Goal: Communication & Community: Answer question/provide support

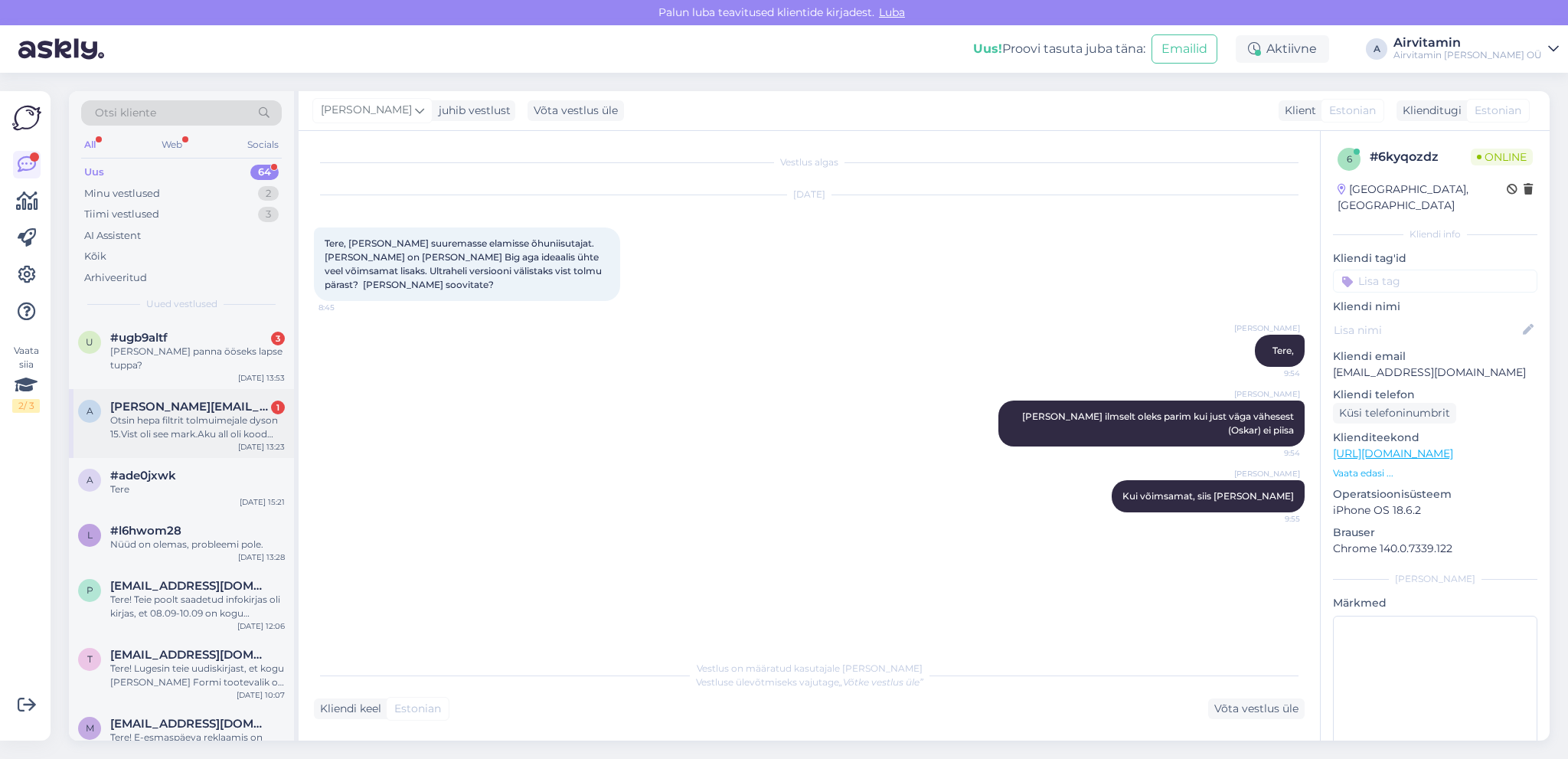
click at [232, 400] on span "[PERSON_NAME][EMAIL_ADDRESS][PERSON_NAME][DOMAIN_NAME]" at bounding box center [190, 406] width 159 height 13
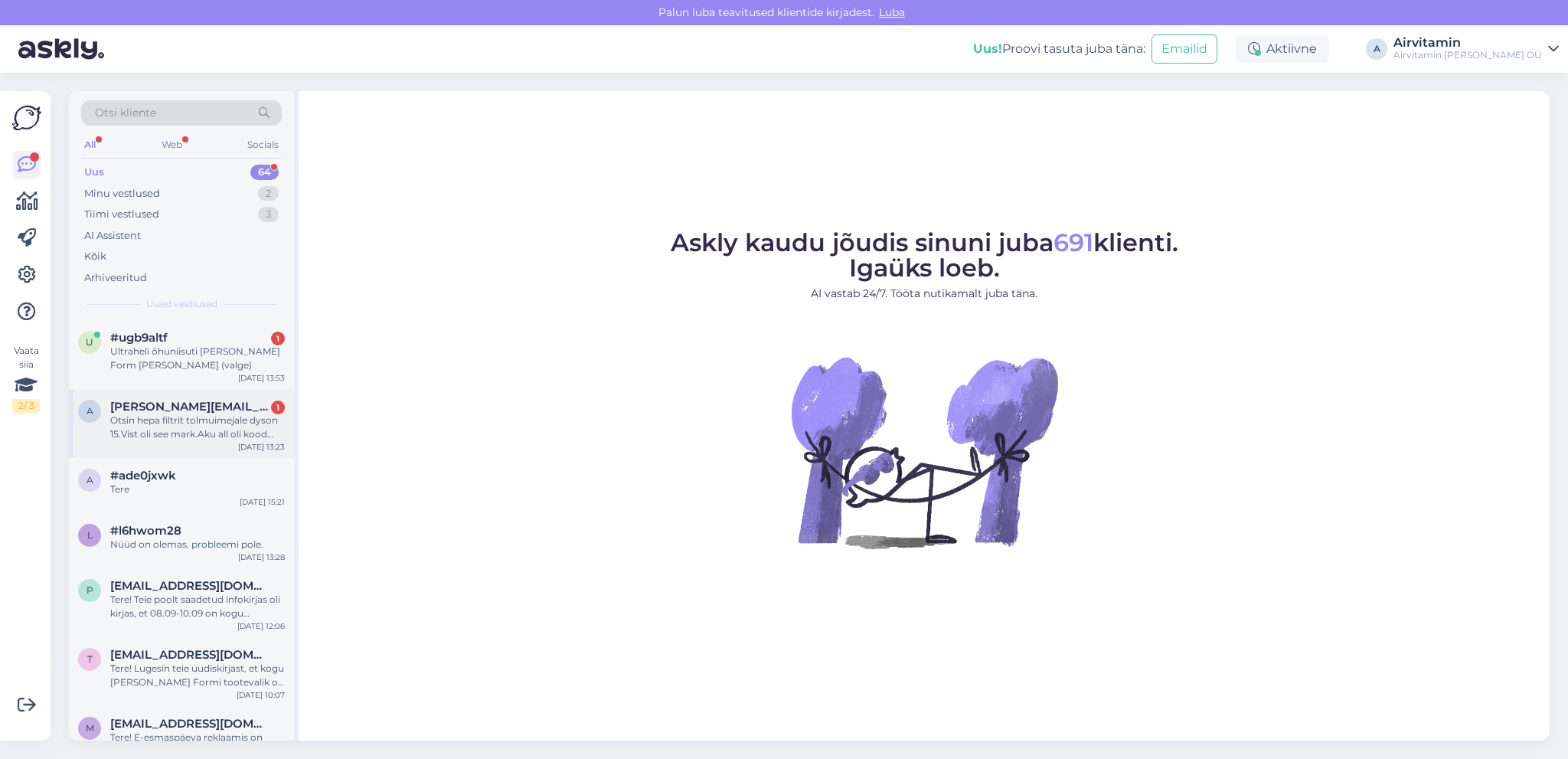
click at [204, 426] on div "Otsin hepa filtrit tolmuimejale dyson 15.Vist oli see mark.Aku all oli kood U38…" at bounding box center [197, 427] width 174 height 28
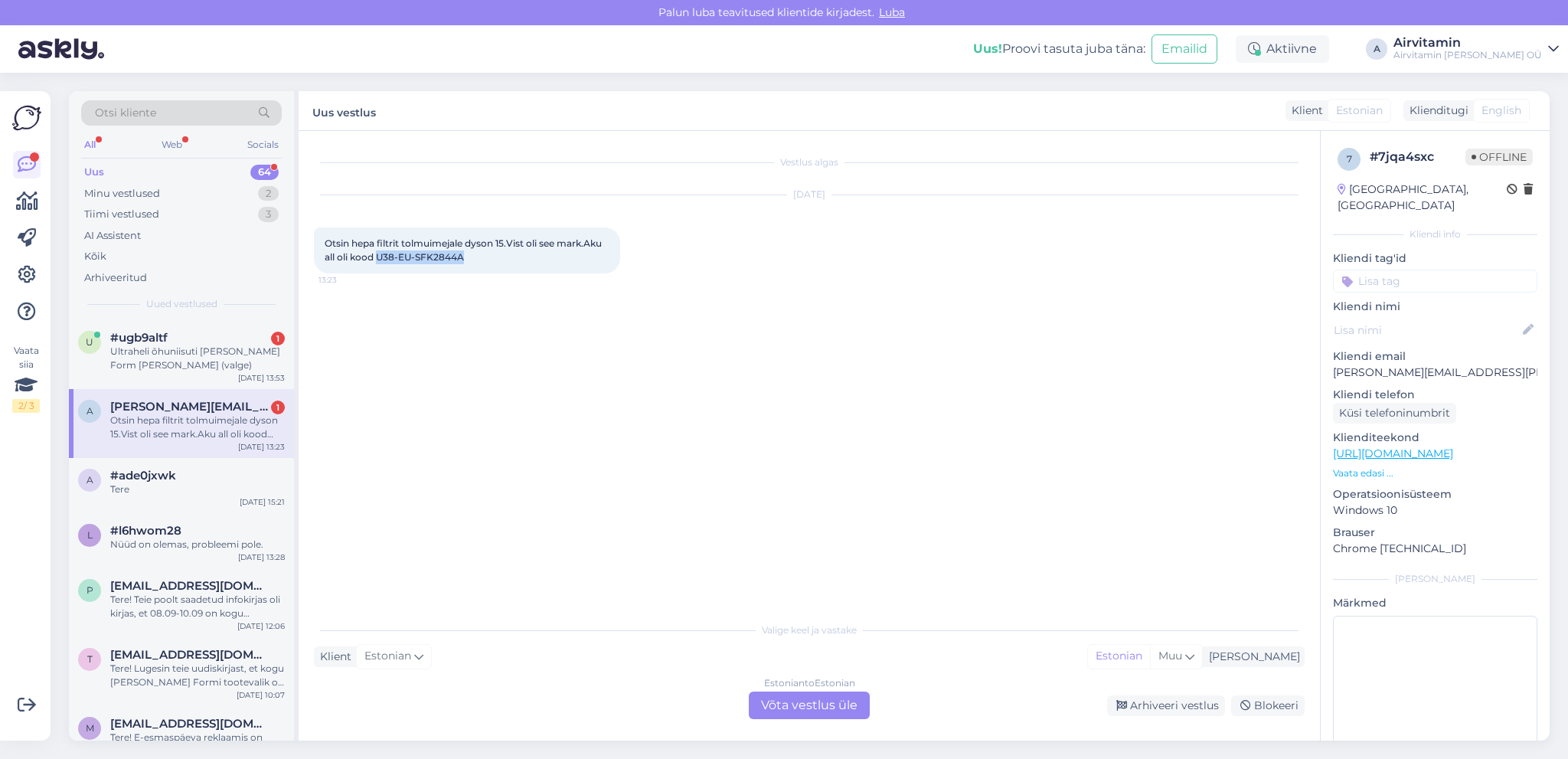
drag, startPoint x: 465, startPoint y: 257, endPoint x: 379, endPoint y: 255, distance: 86.0
click at [379, 255] on span "Otsin hepa filtrit tolmuimejale dyson 15.Vist oli see mark.Aku all oli kood U38…" at bounding box center [464, 250] width 280 height 25
copy span "U38-EU-SFK2844A"
click at [195, 430] on div "Otsin hepa filtrit tolmuimejale dyson 15.Vist oli see mark.Aku all oli kood U38…" at bounding box center [197, 427] width 174 height 28
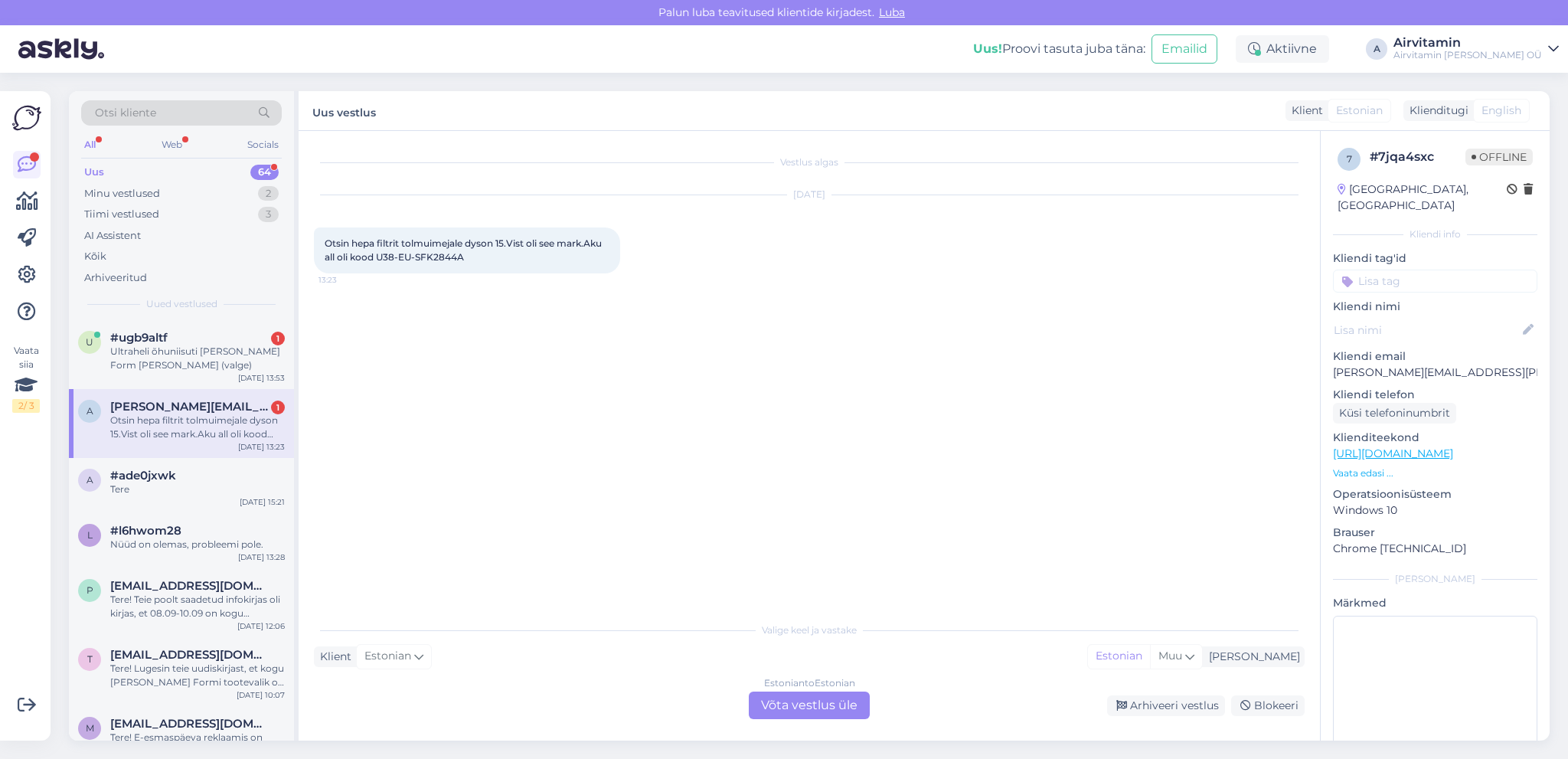
click at [815, 705] on div "Estonian to Estonian Võta vestlus üle" at bounding box center [809, 705] width 121 height 28
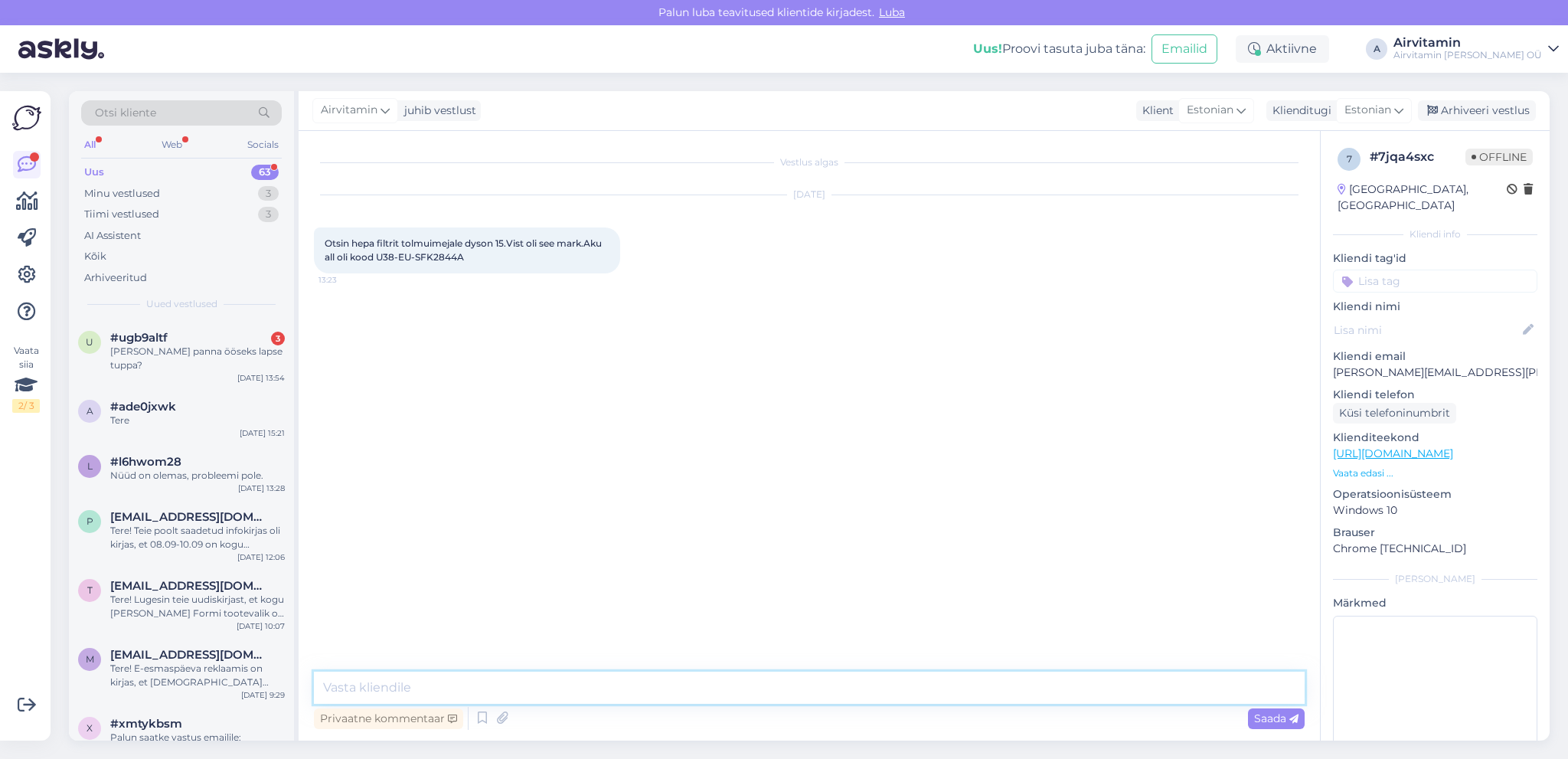
drag, startPoint x: 367, startPoint y: 685, endPoint x: 358, endPoint y: 672, distance: 15.8
click at [367, 684] on textarea at bounding box center [809, 687] width 991 height 32
click at [361, 686] on textarea "Tere. Aku all peaks olema koodi juures väiksemalt SV ja number." at bounding box center [809, 687] width 991 height 32
click at [724, 687] on textarea "Tere. Aku all peaks olema koodi juures väiksemalt SV ja number." at bounding box center [809, 687] width 991 height 32
type textarea "Tere. Aku all peaks olema koodi juures väiksemalt SV ja number, selle järgi lei…"
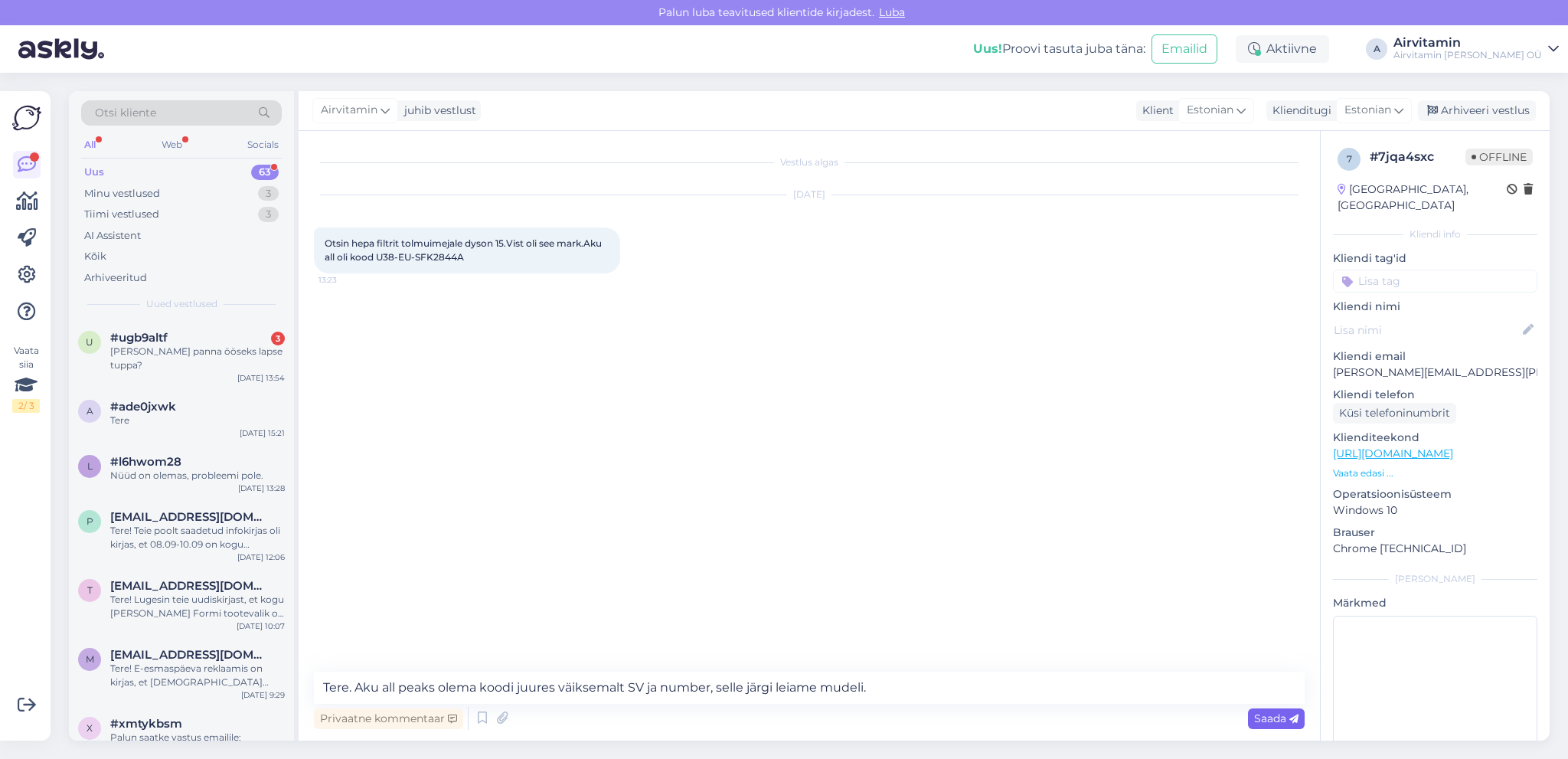
click at [1273, 721] on span "Saada" at bounding box center [1277, 718] width 45 height 13
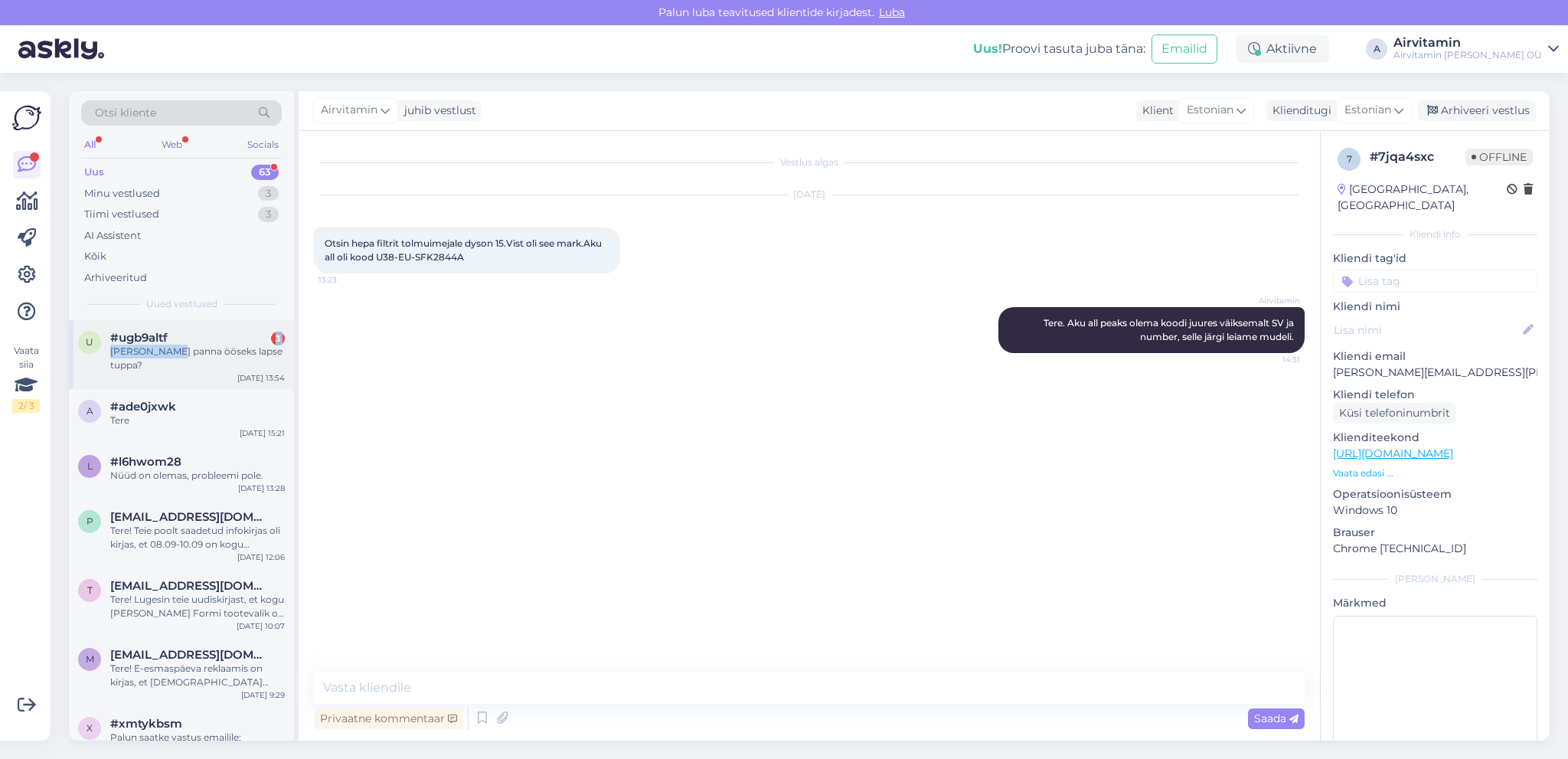
click at [167, 344] on div "[PERSON_NAME] panna ööseks lapse tuppa?" at bounding box center [197, 358] width 174 height 28
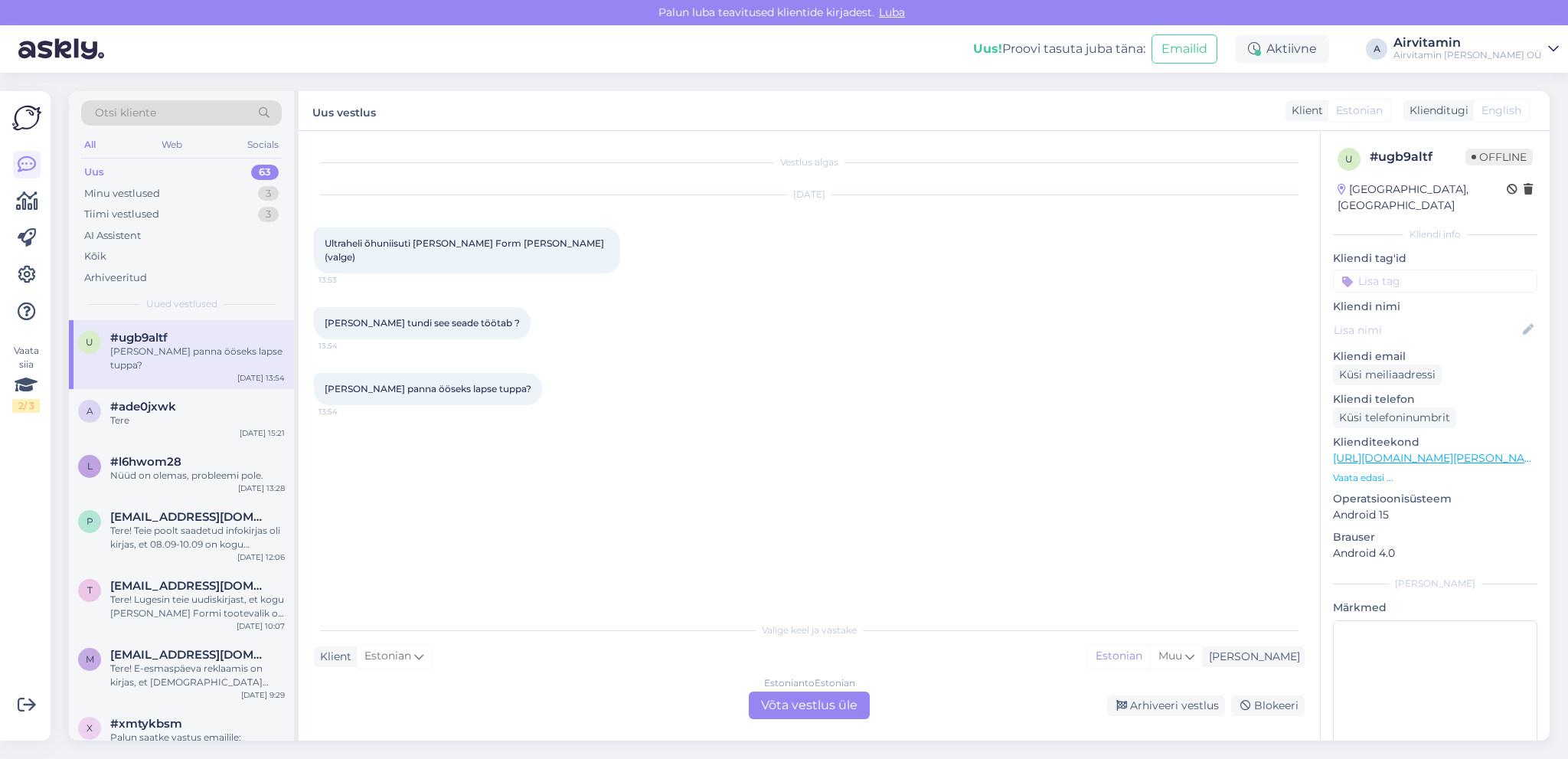
click at [798, 710] on div "Estonian to Estonian Võta vestlus üle" at bounding box center [809, 705] width 121 height 28
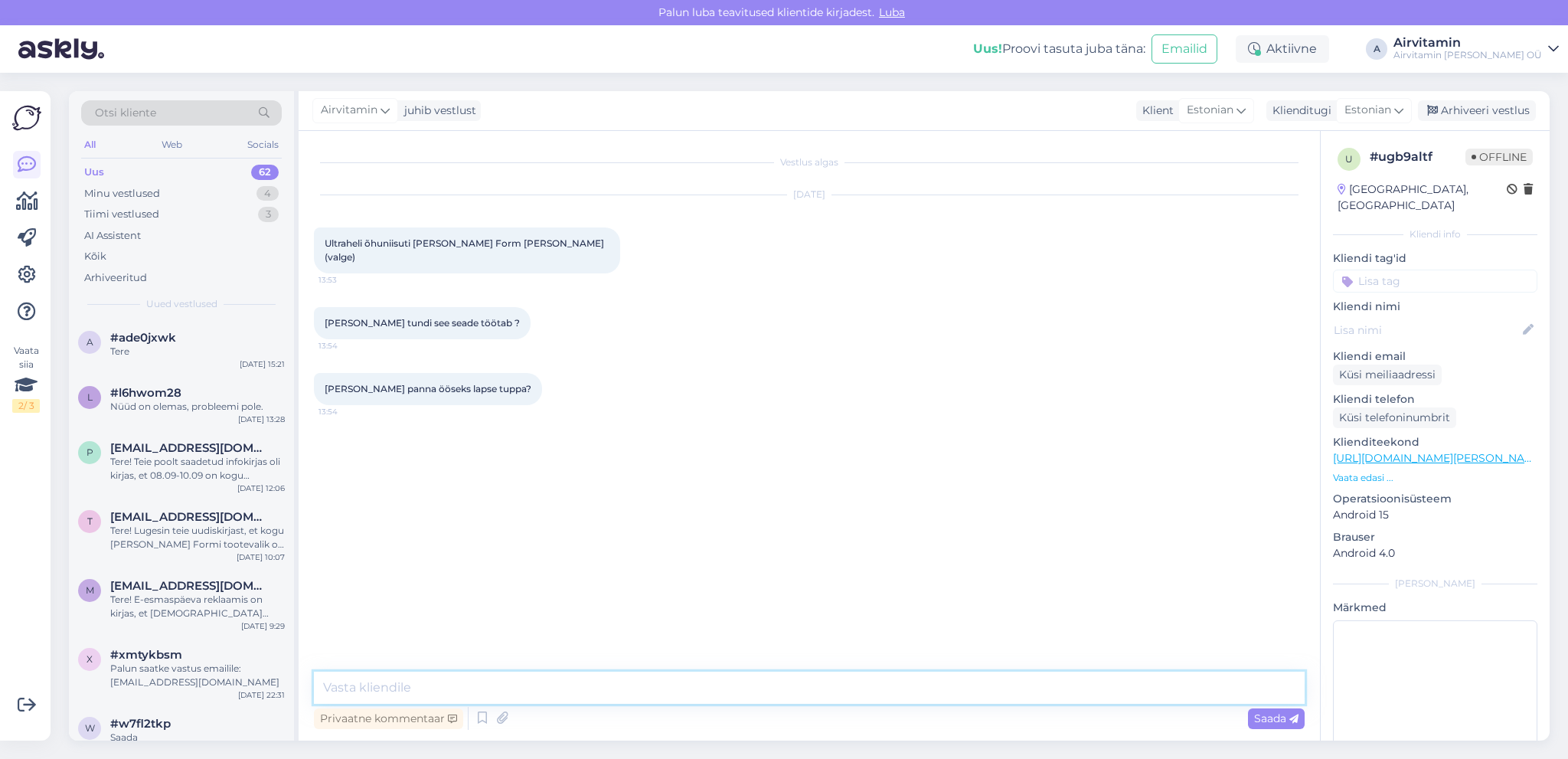
click at [341, 681] on textarea at bounding box center [809, 687] width 991 height 32
click at [431, 687] on textarea "Tere. Täpset aega ei oska öelda" at bounding box center [809, 687] width 991 height 32
click at [577, 687] on textarea "Tere. Täpset aega tundides ei oska öelda" at bounding box center [809, 687] width 991 height 32
click at [567, 684] on textarea "Tere. Täpset aega tundides ei oska öelda. Kuna tegemist on ultraheli niisutiga" at bounding box center [809, 687] width 991 height 32
click at [1138, 686] on textarea "Tere. Täpset aega tundides ei oska öelda, aga terveks ööks peaks paagi täiest v…" at bounding box center [809, 687] width 991 height 32
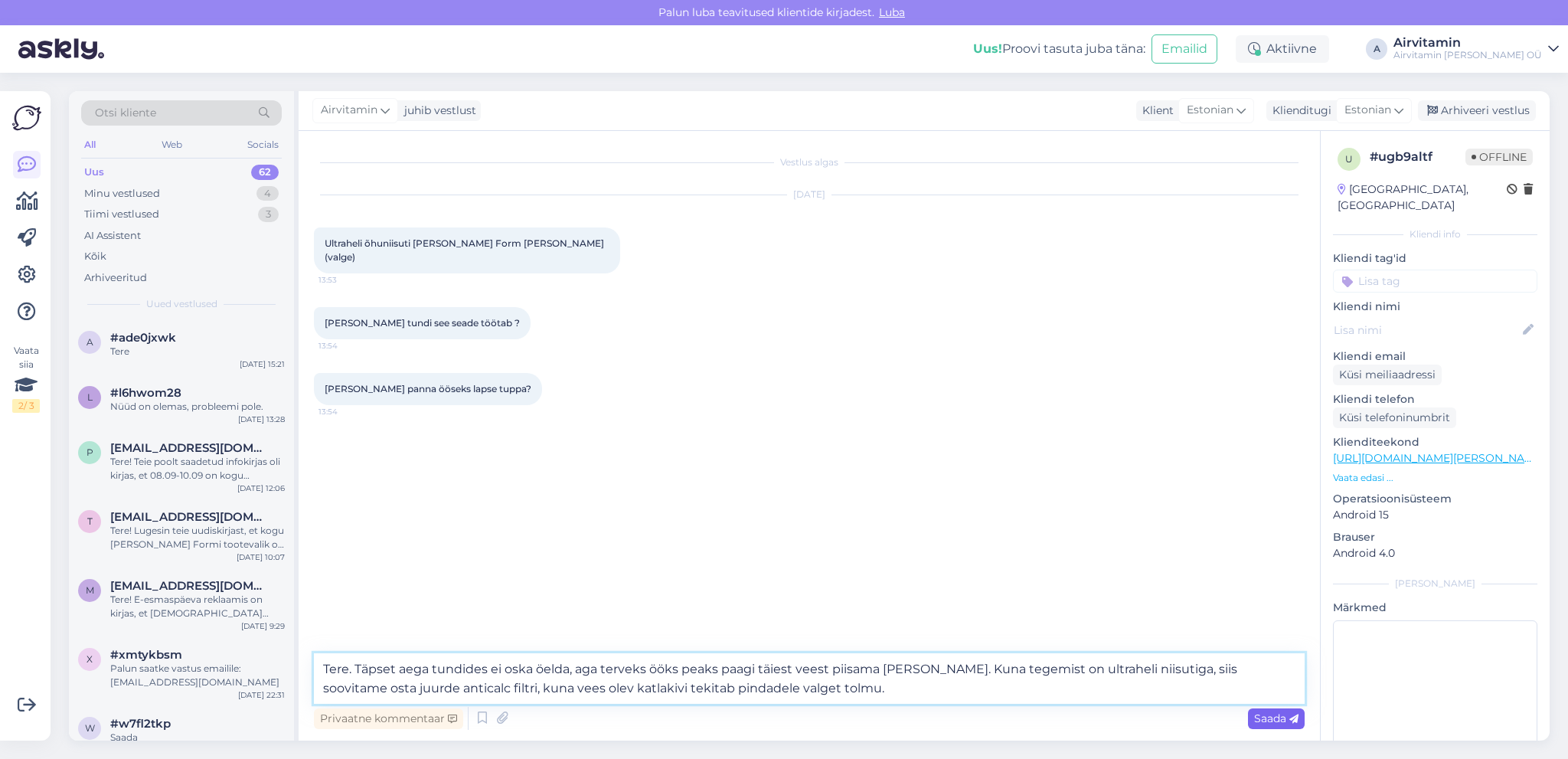
type textarea "Tere. Täpset aega tundides ei oska öelda, aga terveks ööks peaks paagi täiest v…"
click at [1260, 715] on span "Saada" at bounding box center [1277, 718] width 45 height 13
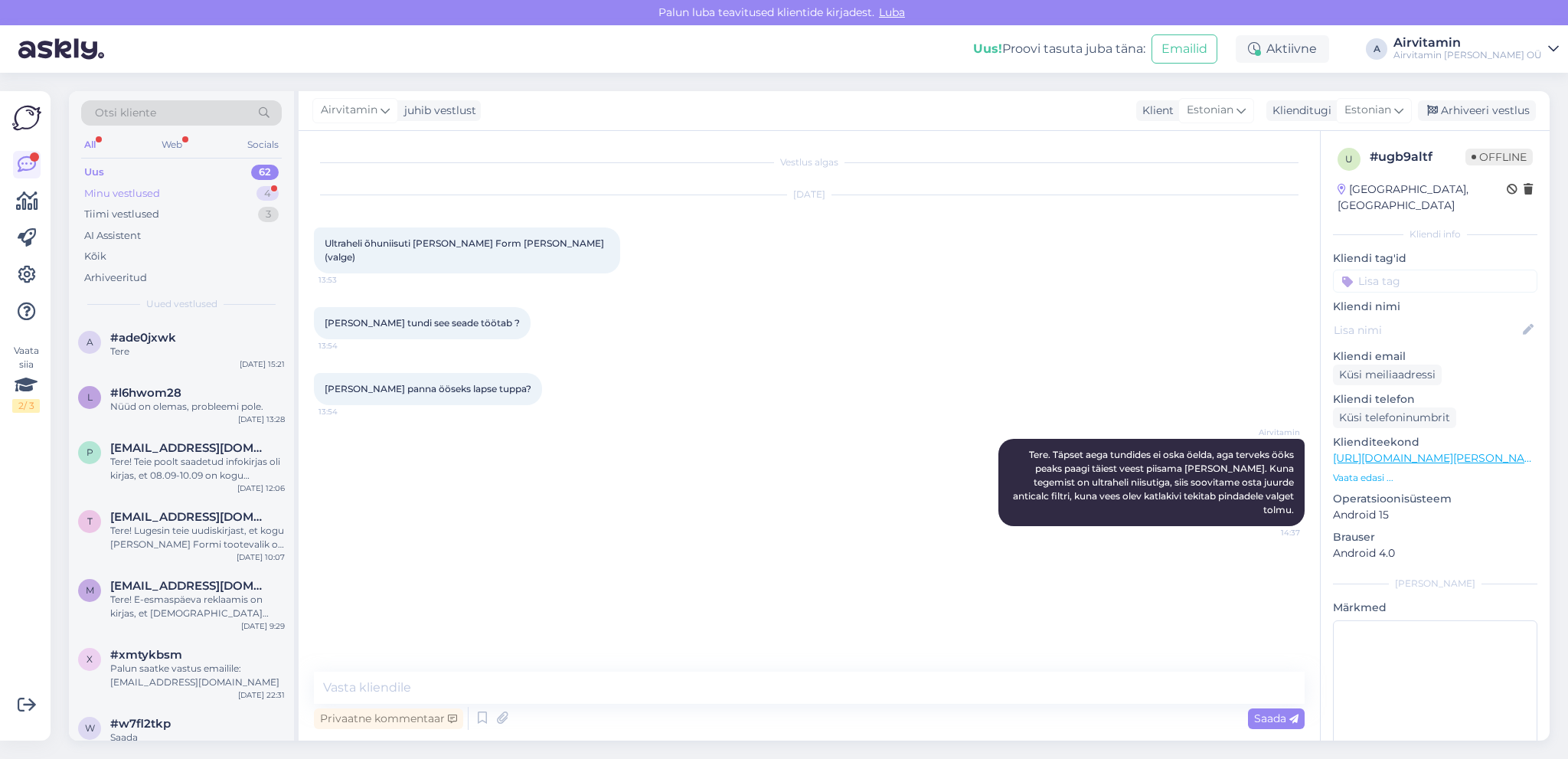
click at [153, 191] on div "Minu vestlused" at bounding box center [122, 193] width 76 height 15
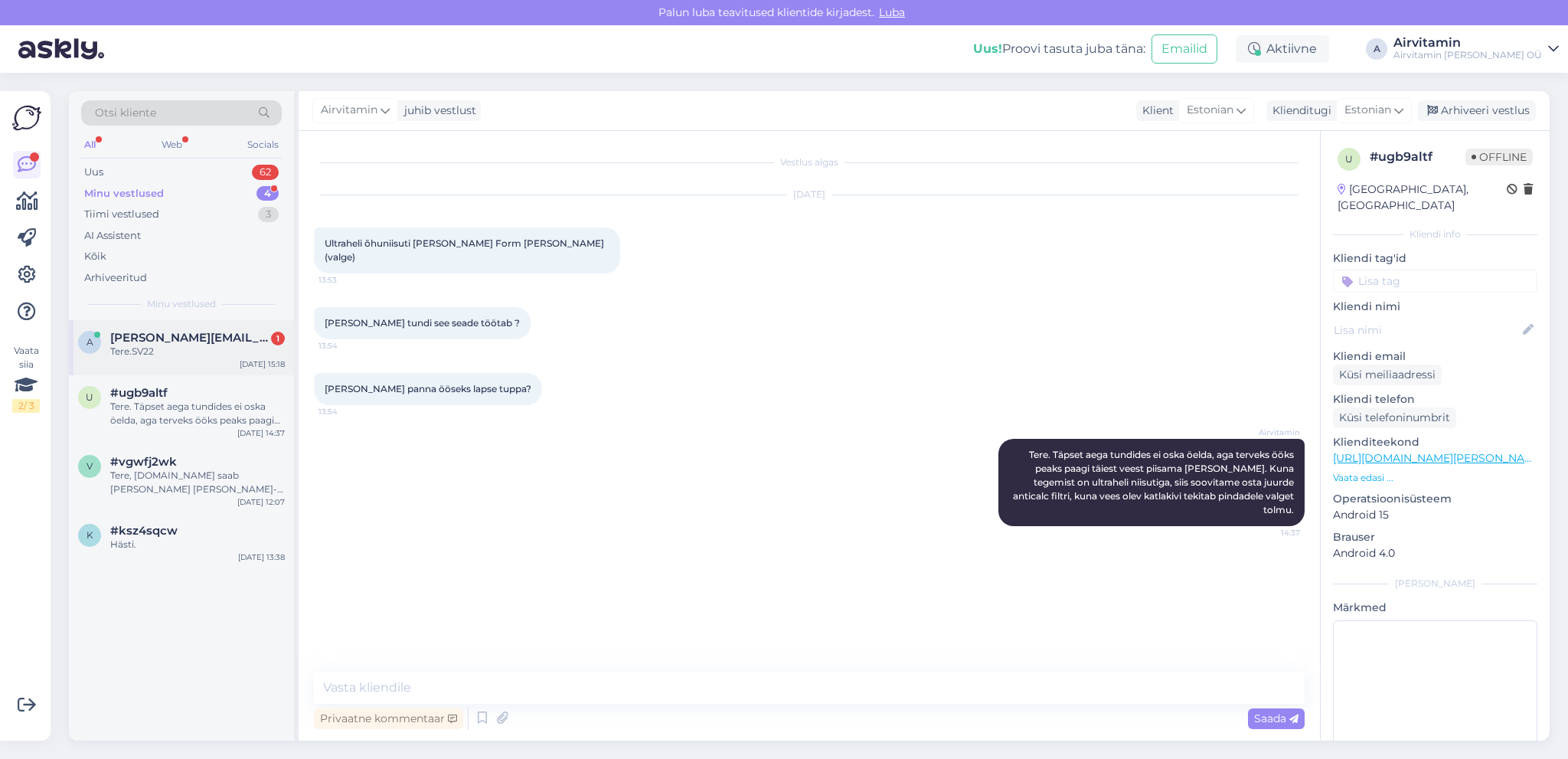
click at [168, 333] on span "[PERSON_NAME][EMAIL_ADDRESS][PERSON_NAME][DOMAIN_NAME]" at bounding box center [190, 337] width 159 height 13
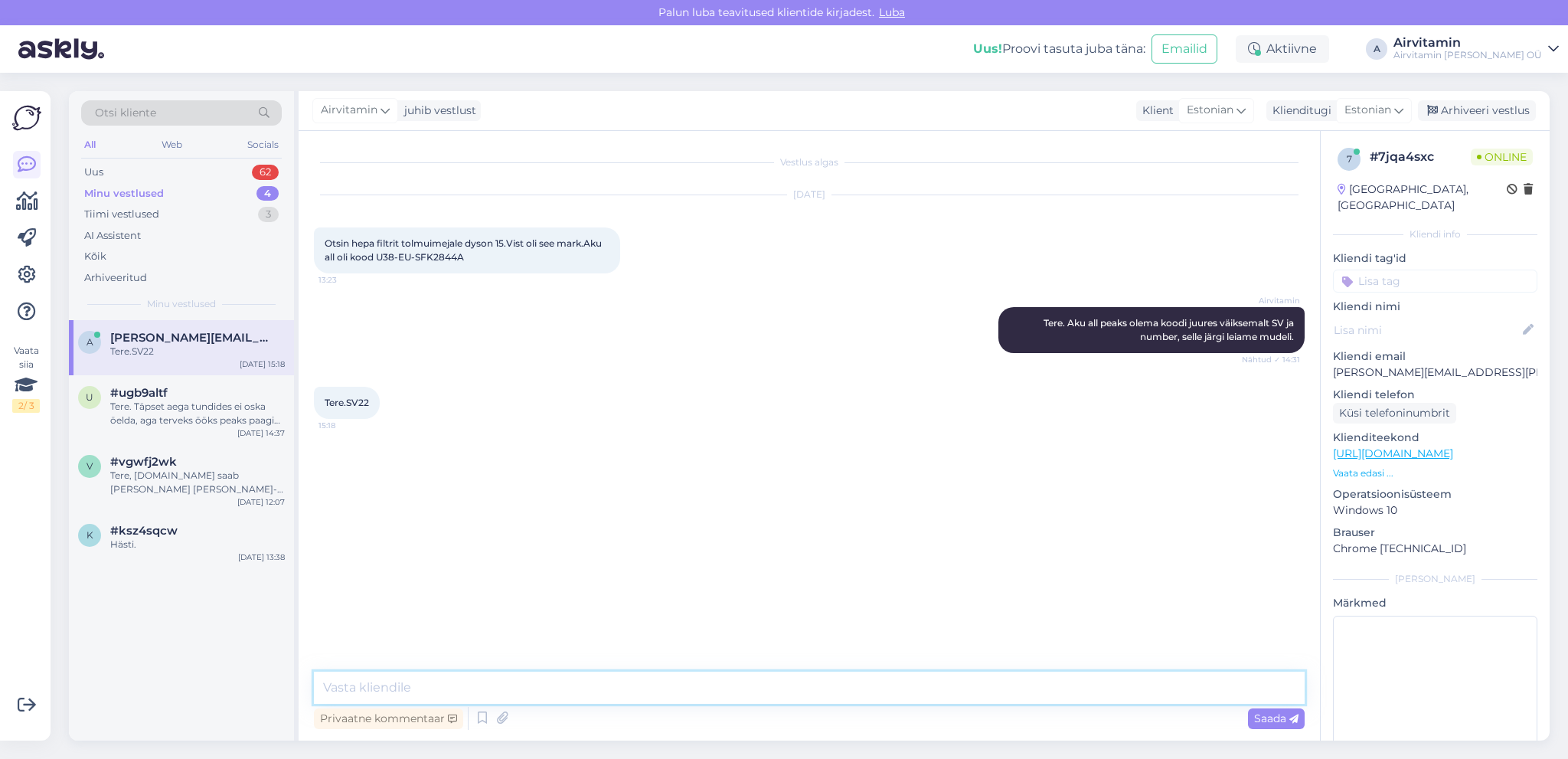
click at [339, 679] on textarea at bounding box center [809, 687] width 991 height 32
type textarea "S"
paste textarea "https://www.airvitamin.ee/toode/dyson-v11-hepa-ja-eelfilter/"
click at [515, 687] on textarea "Jaa, see on V15. Meil on olemas HEPA-eelfilter https://www.airvitamin.ee/toode/…" at bounding box center [809, 687] width 991 height 32
type textarea "Jaa, see on V15. Meil on olemas V15 HEPA-eelfilter https://www.airvitamin.ee/to…"
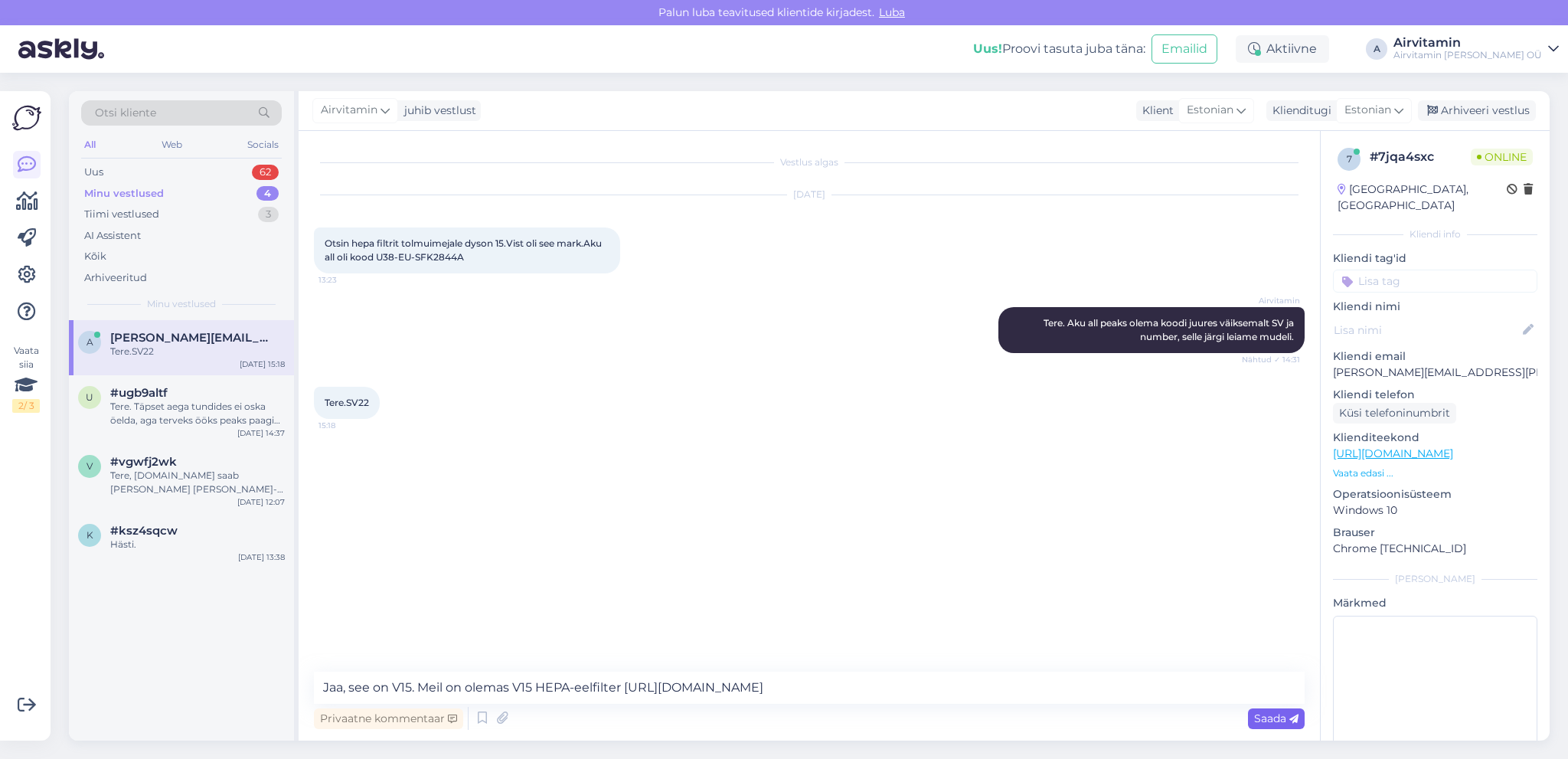
click at [1274, 716] on span "Saada" at bounding box center [1277, 718] width 45 height 13
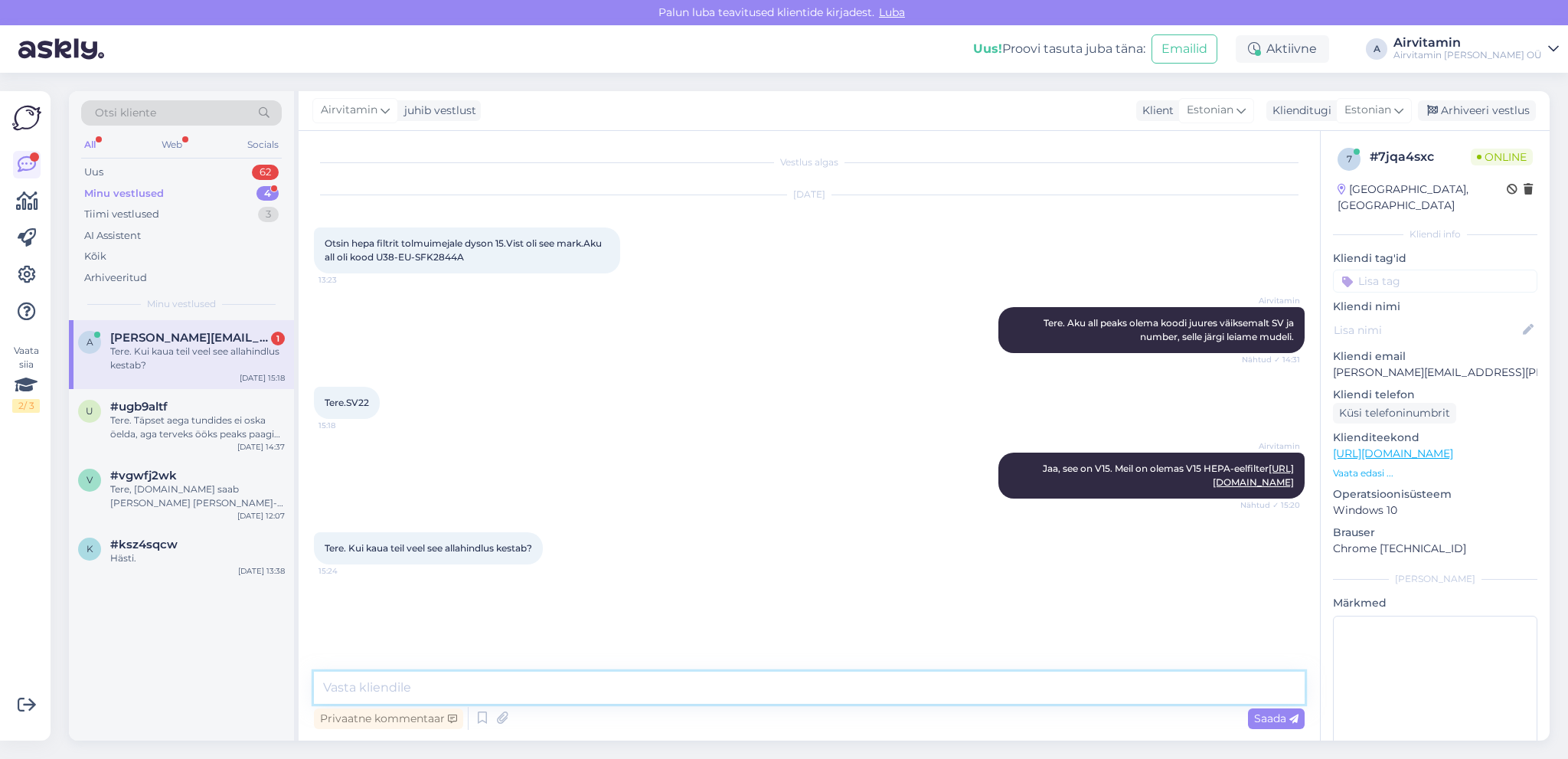
click at [358, 684] on textarea at bounding box center [809, 687] width 991 height 32
type textarea "S"
type textarea "See ei peaks niipea läbi saama."
click at [1279, 721] on span "Saada" at bounding box center [1277, 718] width 45 height 13
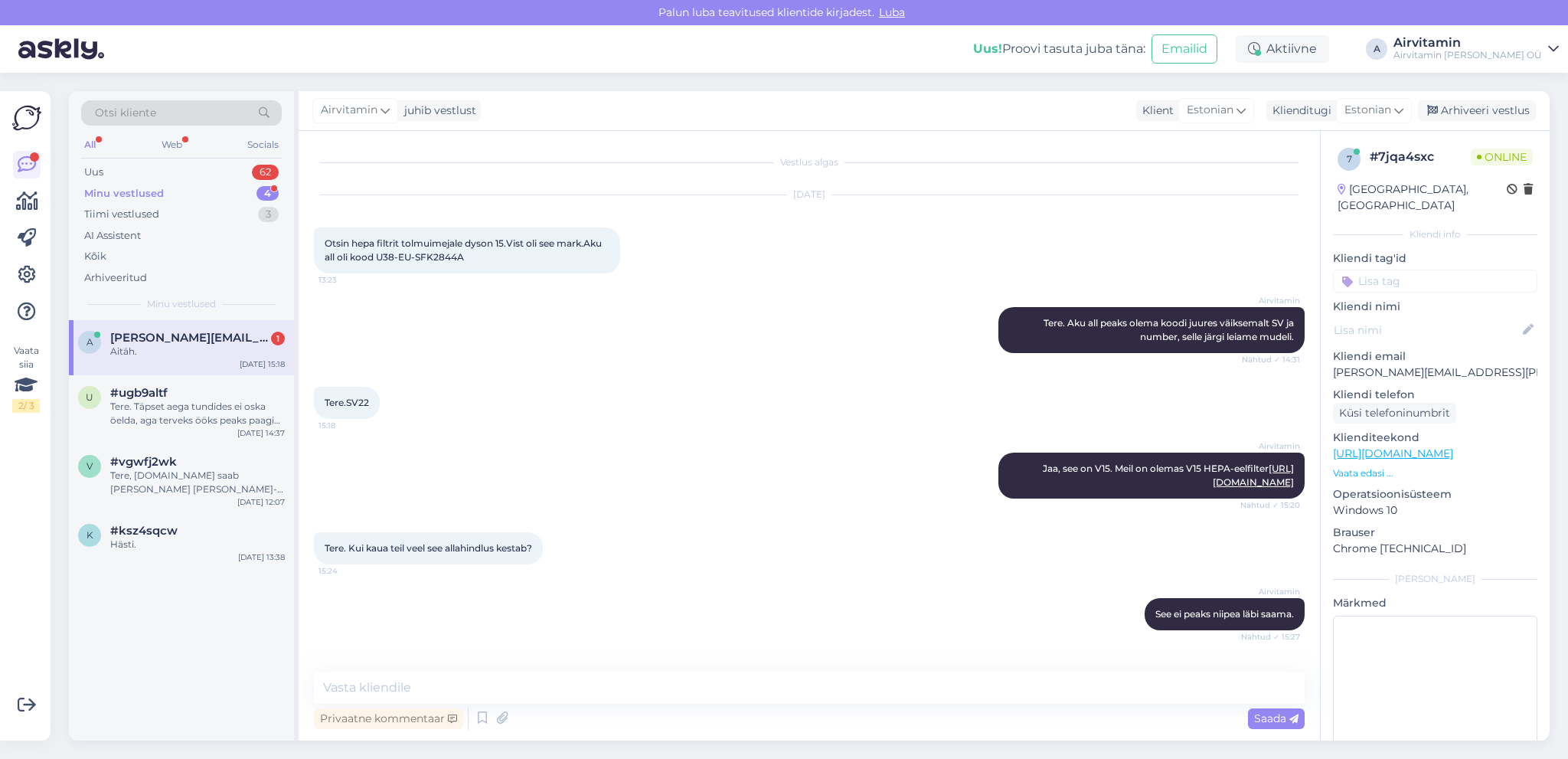
scroll to position [55, 0]
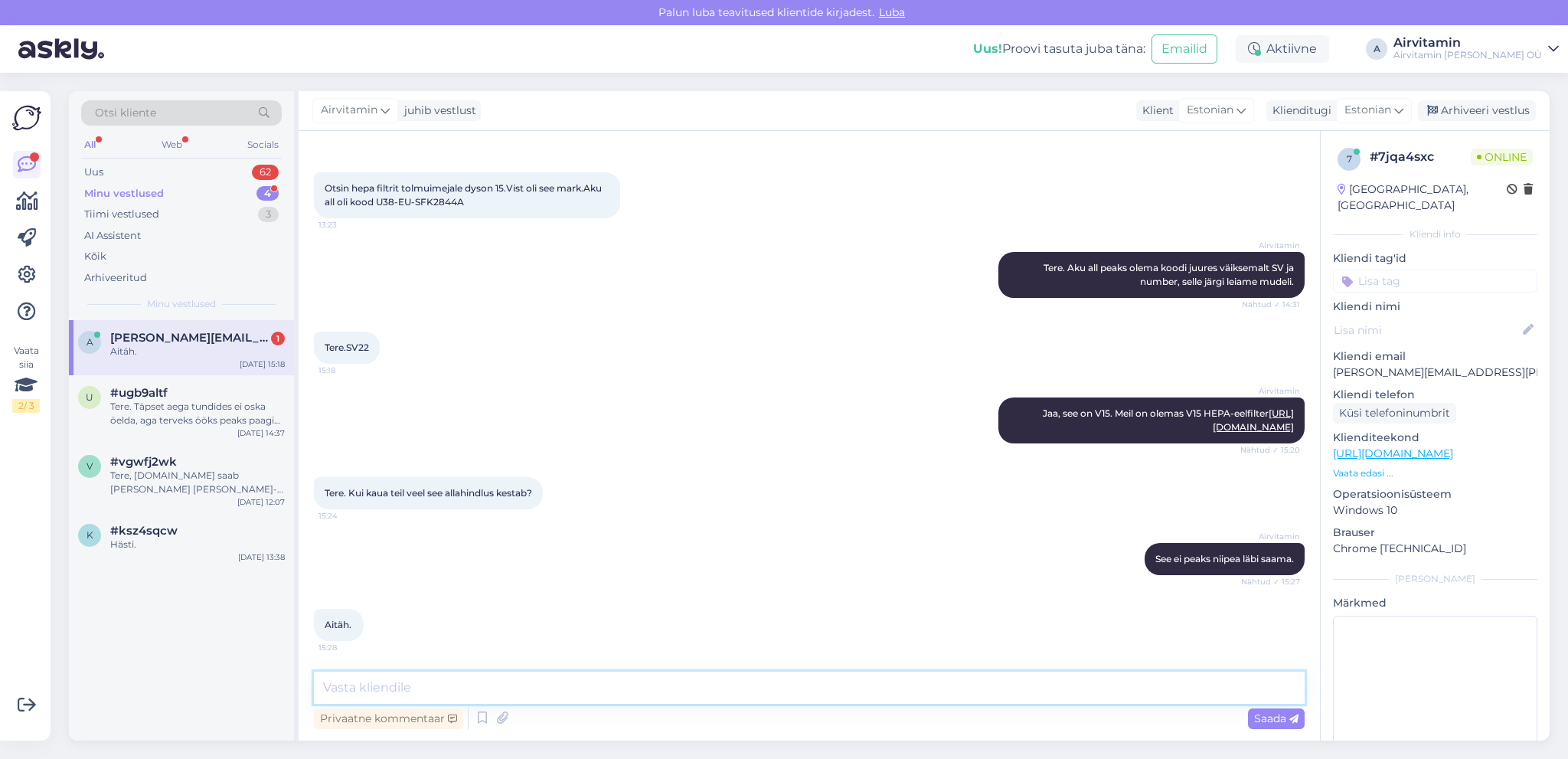
click at [374, 689] on textarea at bounding box center [809, 687] width 991 height 32
type textarea "Palun!"
